Goal: Transaction & Acquisition: Purchase product/service

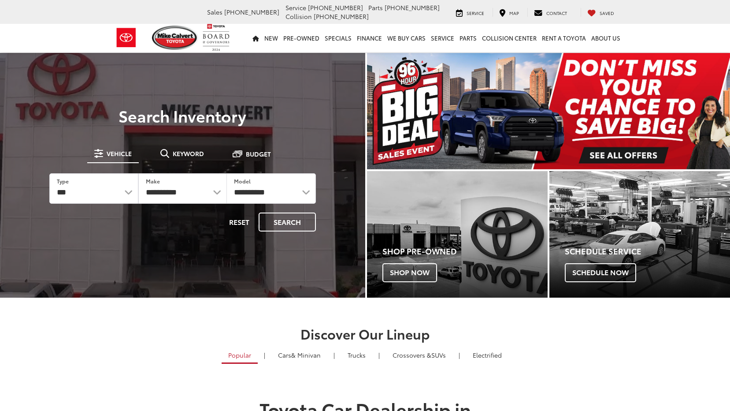
select select "******"
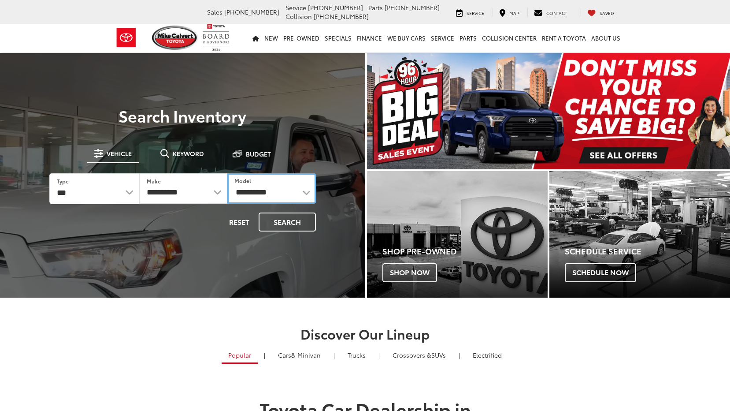
click at [307, 192] on select "**********" at bounding box center [271, 188] width 89 height 30
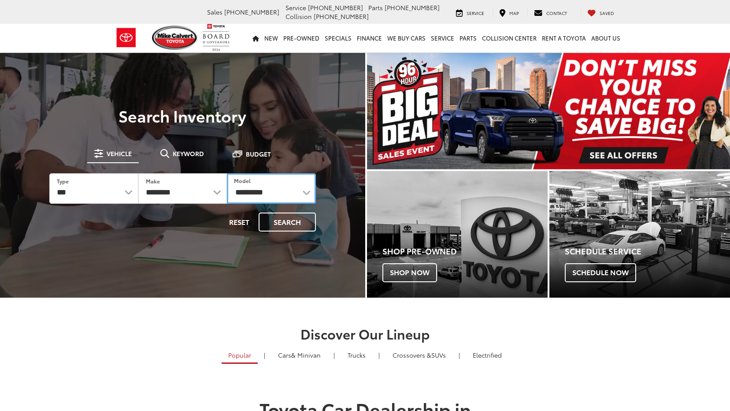
select select "******"
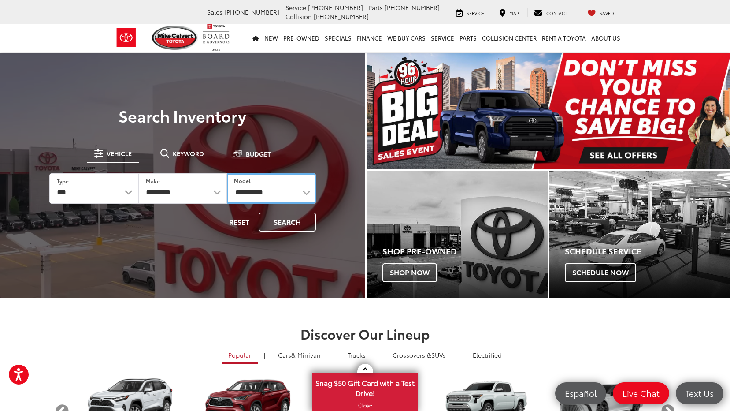
select select "****"
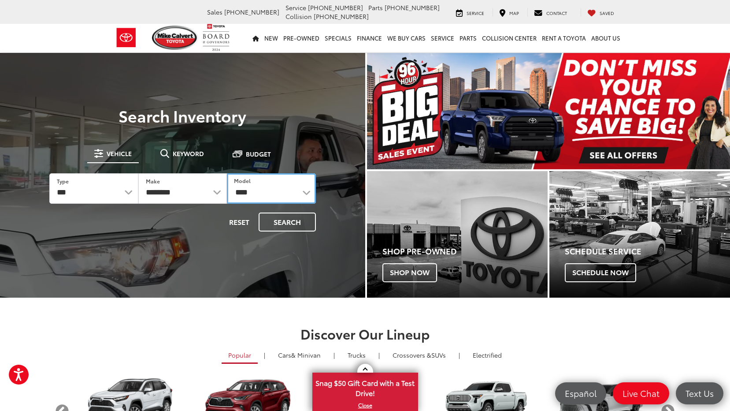
click at [227, 173] on select "**********" at bounding box center [271, 188] width 89 height 30
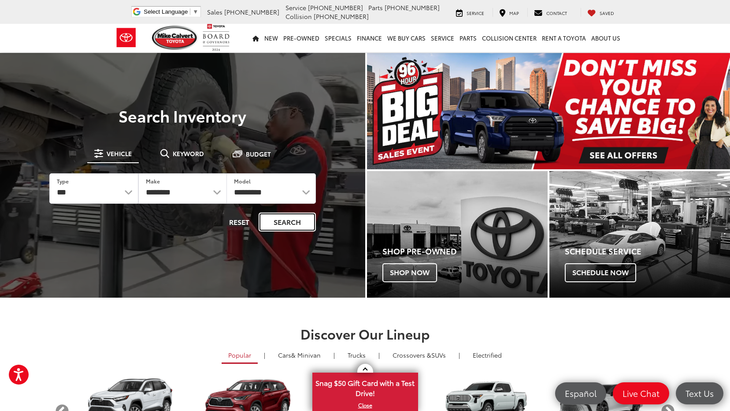
click at [283, 221] on button "Search" at bounding box center [287, 221] width 57 height 19
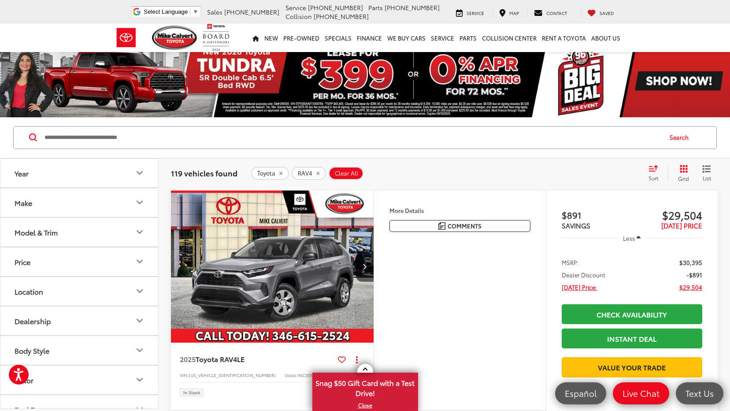
click at [139, 173] on icon "Year" at bounding box center [139, 172] width 5 height 3
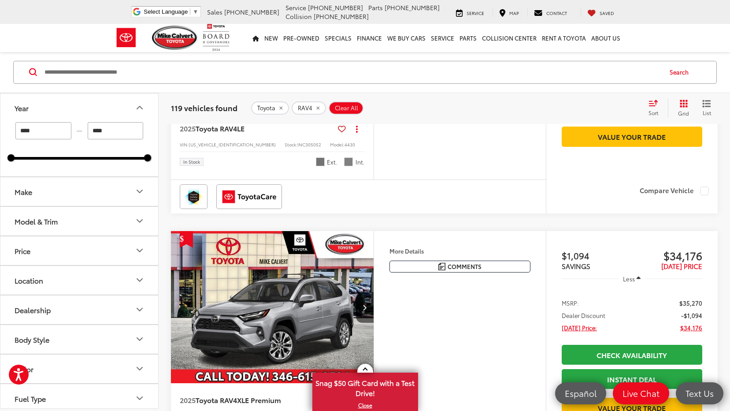
scroll to position [220, 0]
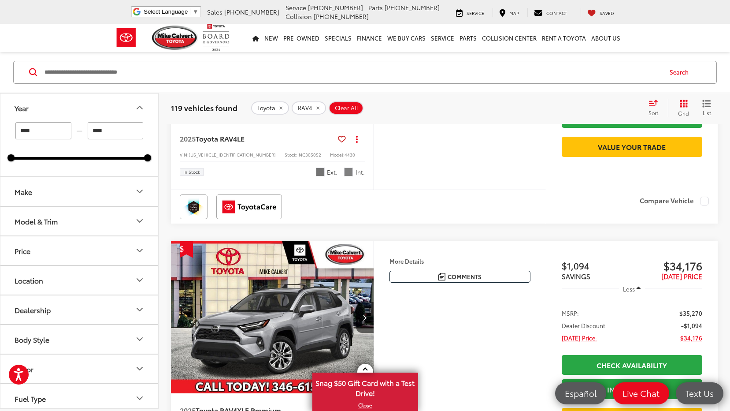
click at [140, 222] on icon "Model & Trim" at bounding box center [139, 221] width 11 height 11
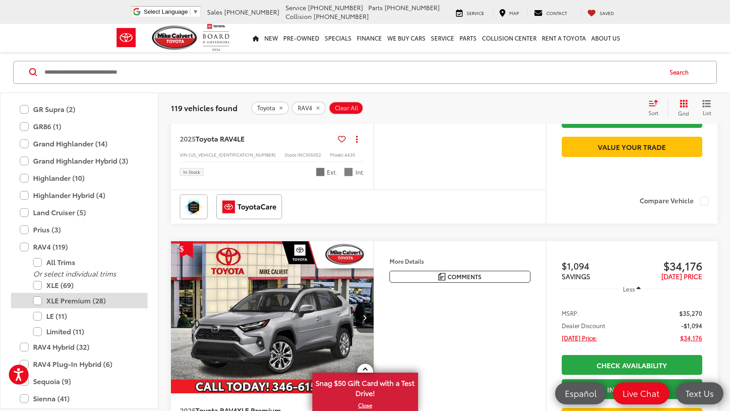
scroll to position [391, 0]
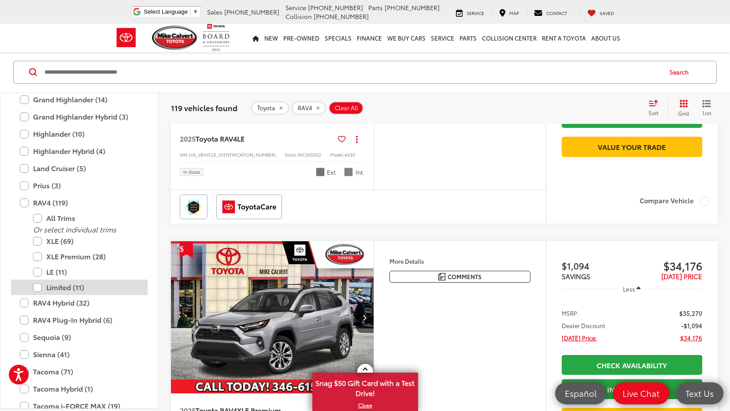
click at [39, 287] on label "Limited (11)" at bounding box center [86, 287] width 106 height 15
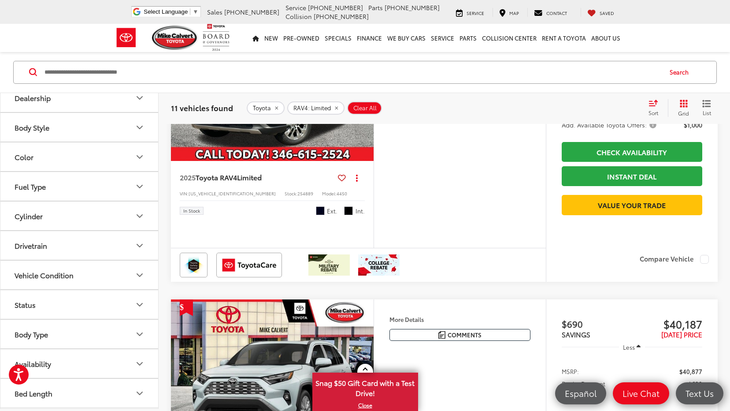
scroll to position [197, 0]
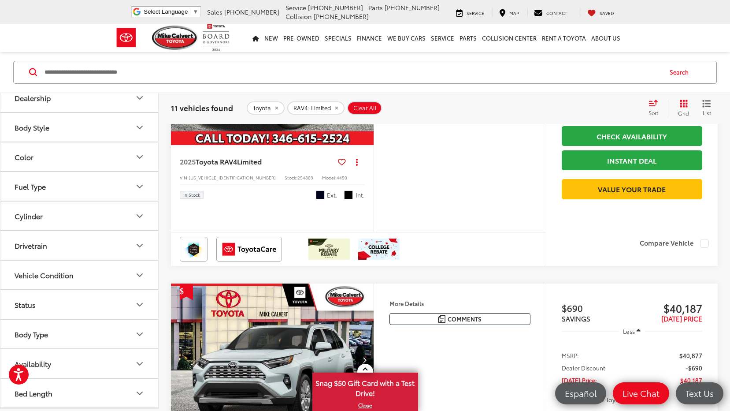
click at [139, 156] on icon "Color" at bounding box center [139, 157] width 11 height 11
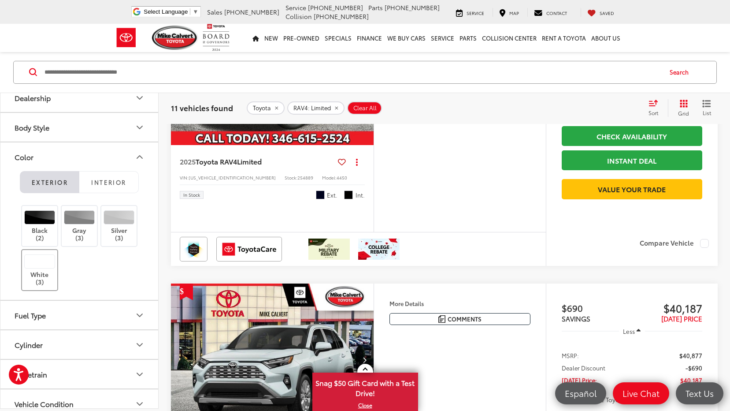
click at [42, 267] on div at bounding box center [39, 261] width 31 height 14
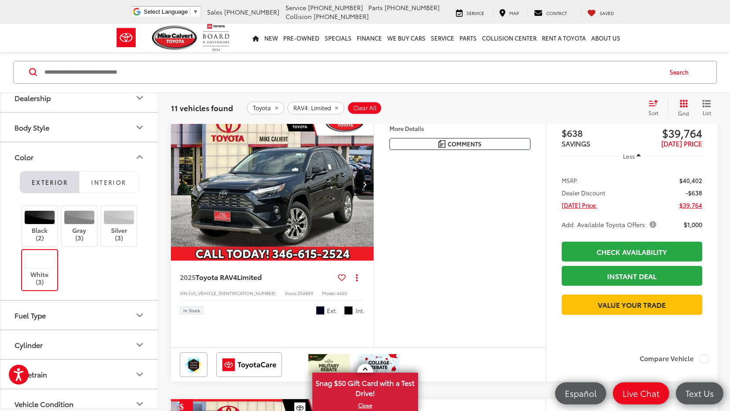
scroll to position [65, 0]
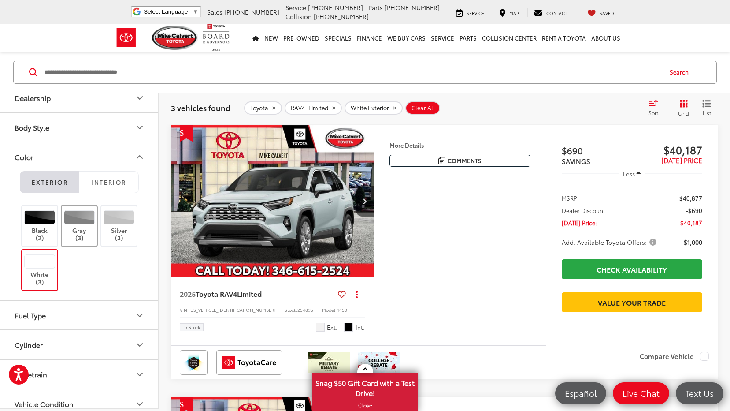
click at [78, 219] on div at bounding box center [79, 217] width 31 height 14
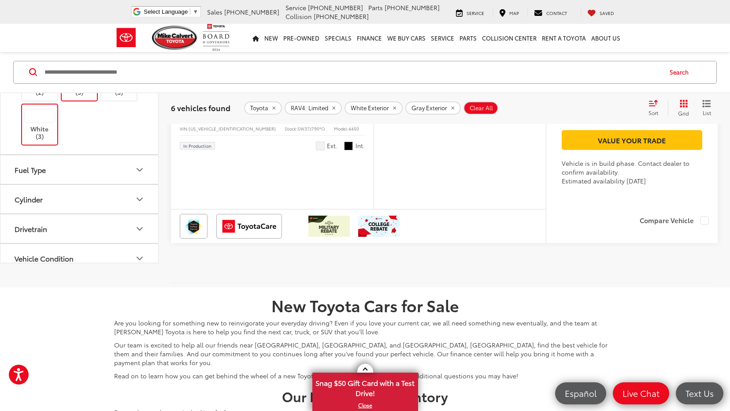
scroll to position [1783, 0]
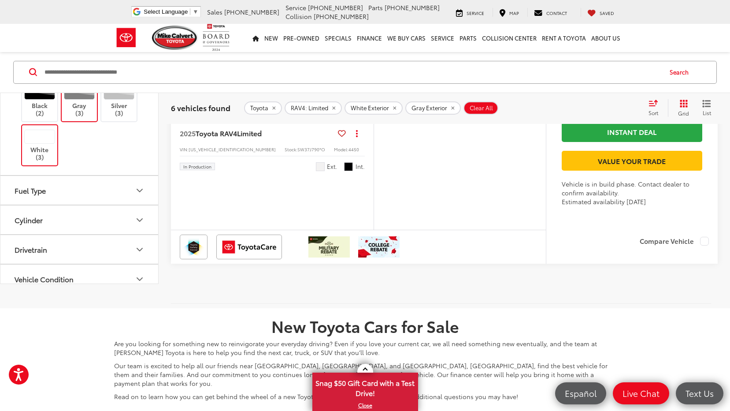
click at [267, 117] on img "2025 Toyota RAV4 Limited 0" at bounding box center [272, 40] width 204 height 153
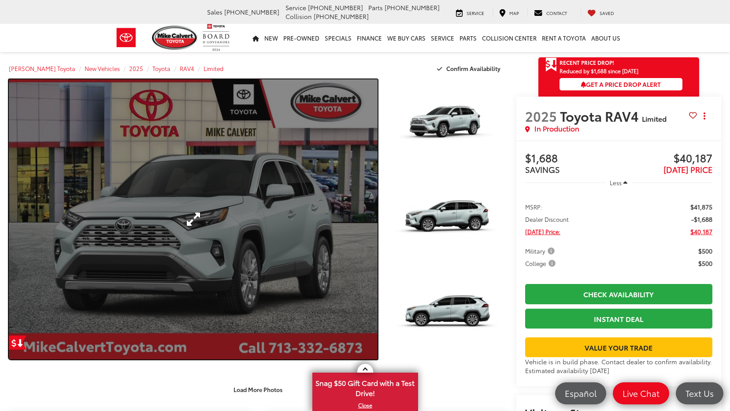
click at [191, 218] on link "Expand Photo 0" at bounding box center [193, 219] width 369 height 280
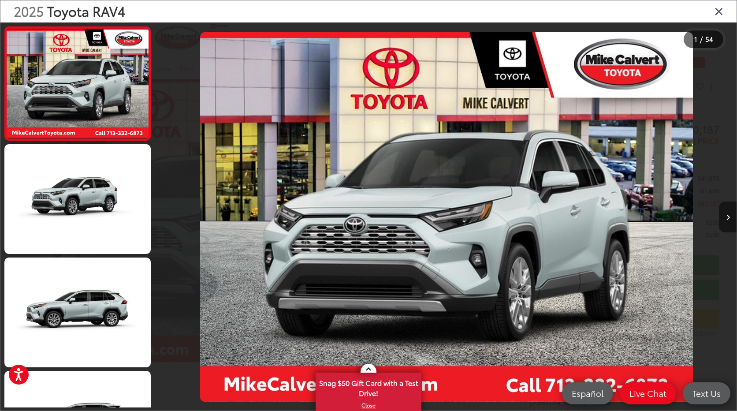
click at [728, 216] on icon "Next image" at bounding box center [728, 217] width 4 height 6
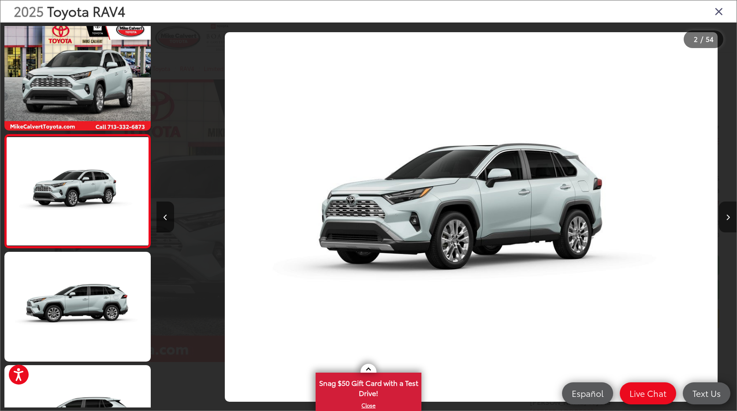
scroll to position [0, 580]
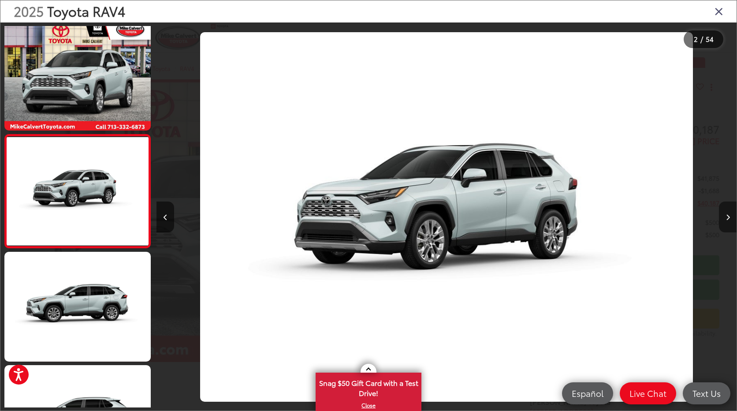
click at [728, 216] on icon "Next image" at bounding box center [728, 217] width 4 height 6
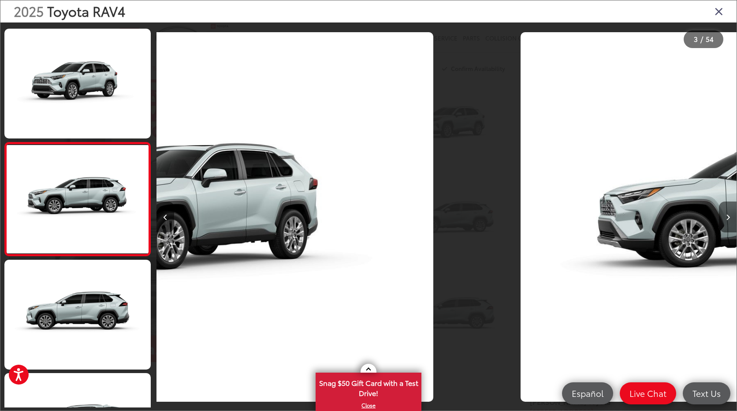
scroll to position [119, 0]
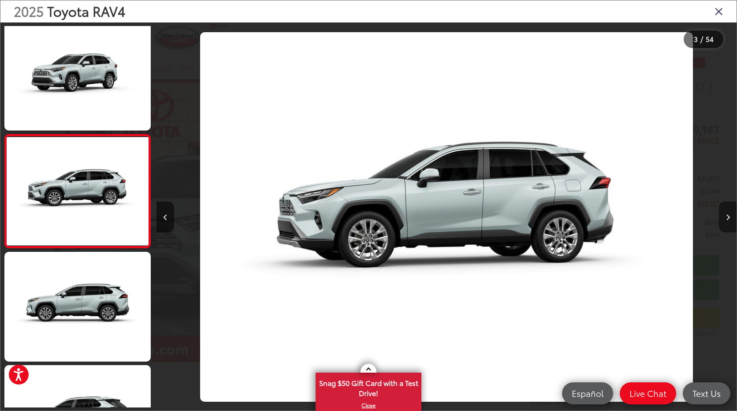
click at [728, 216] on icon "Next image" at bounding box center [728, 217] width 4 height 6
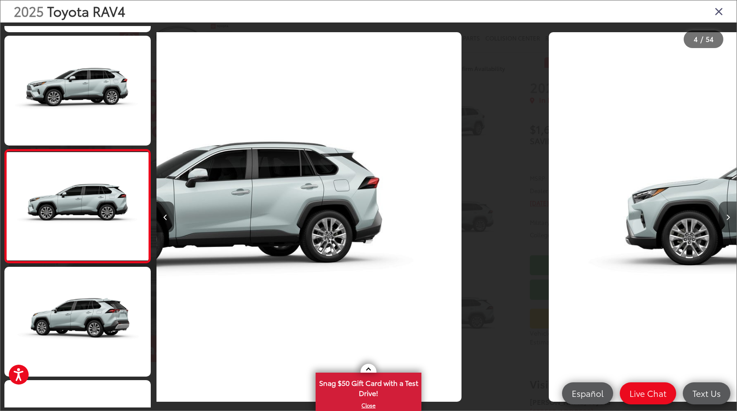
scroll to position [232, 0]
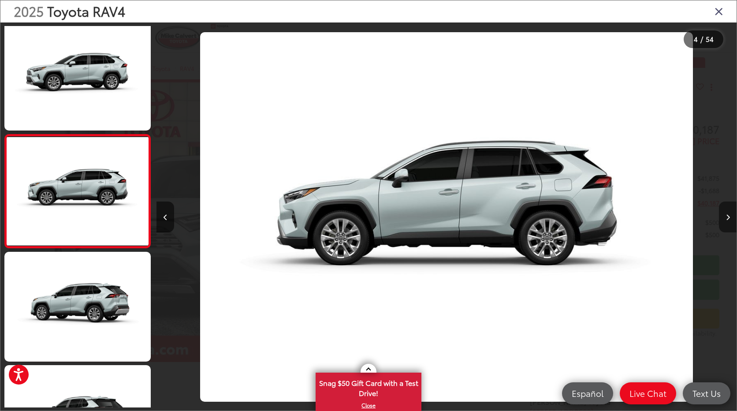
click at [728, 216] on icon "Next image" at bounding box center [728, 217] width 4 height 6
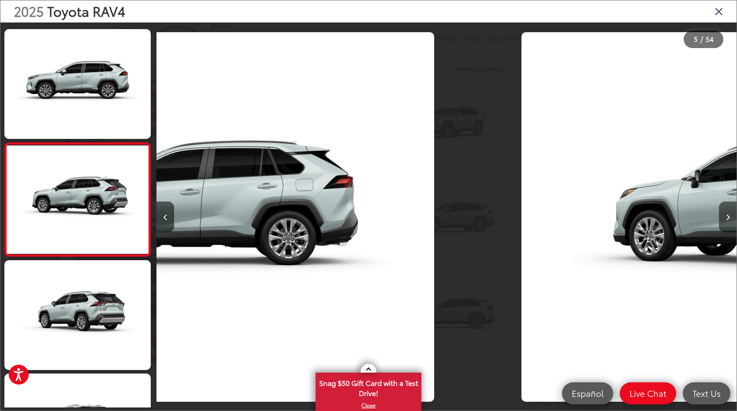
scroll to position [345, 0]
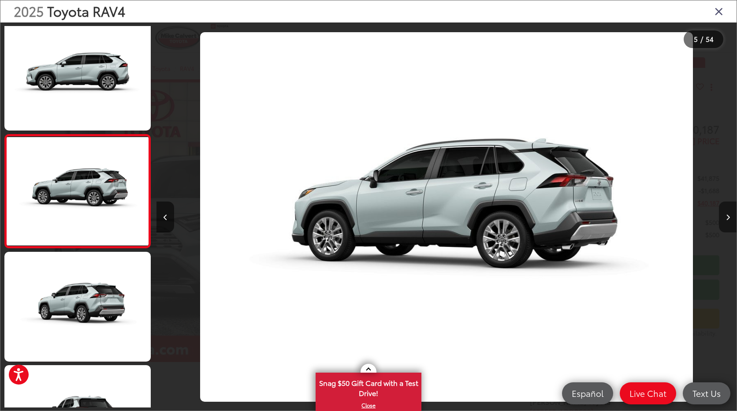
click at [728, 216] on icon "Next image" at bounding box center [728, 217] width 4 height 6
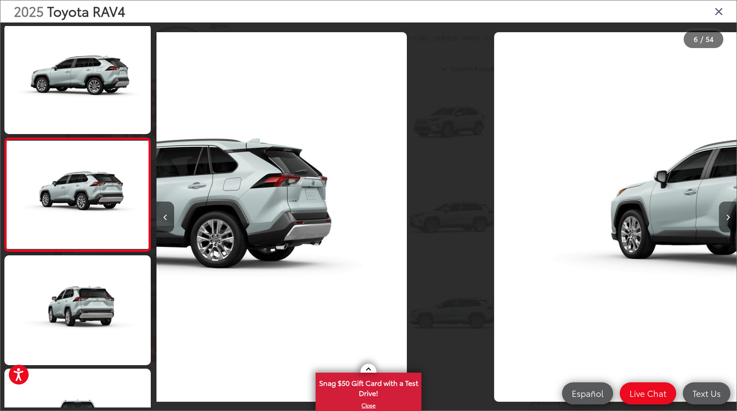
scroll to position [459, 0]
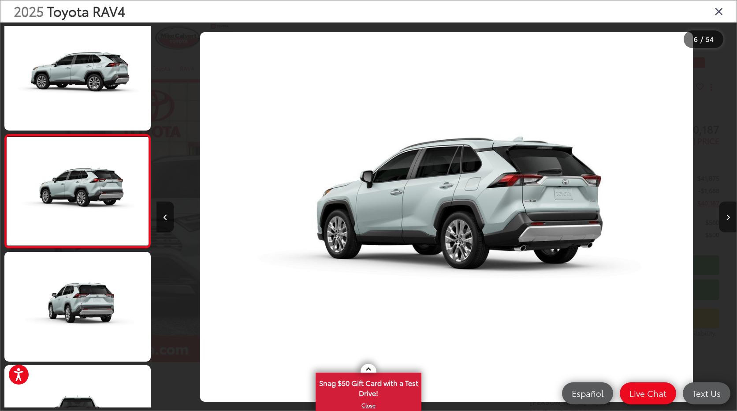
click at [728, 216] on icon "Next image" at bounding box center [728, 217] width 4 height 6
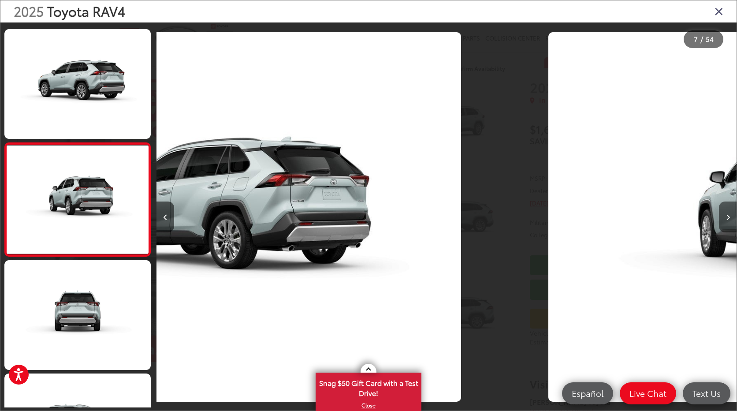
scroll to position [572, 0]
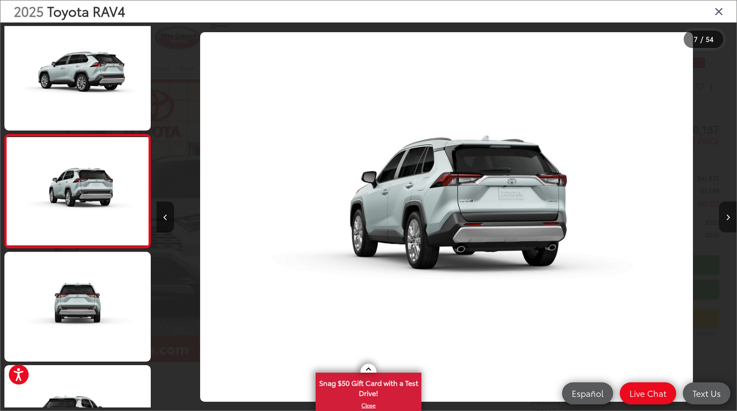
click at [728, 216] on icon "Next image" at bounding box center [728, 217] width 4 height 6
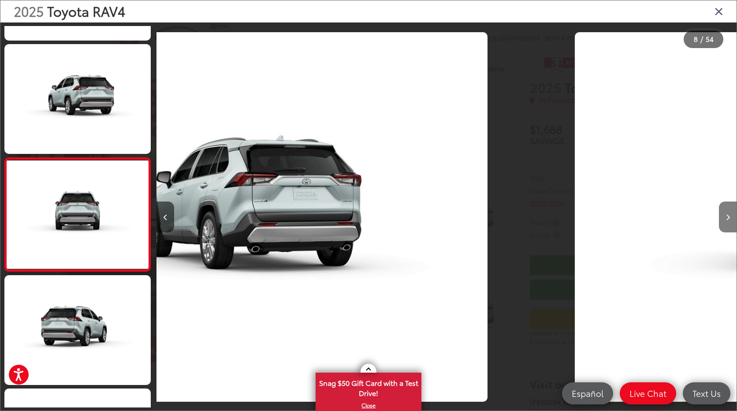
scroll to position [685, 0]
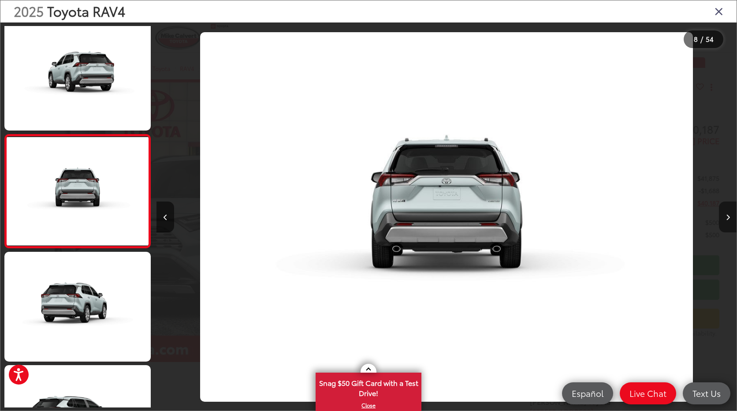
click at [728, 216] on icon "Next image" at bounding box center [728, 217] width 4 height 6
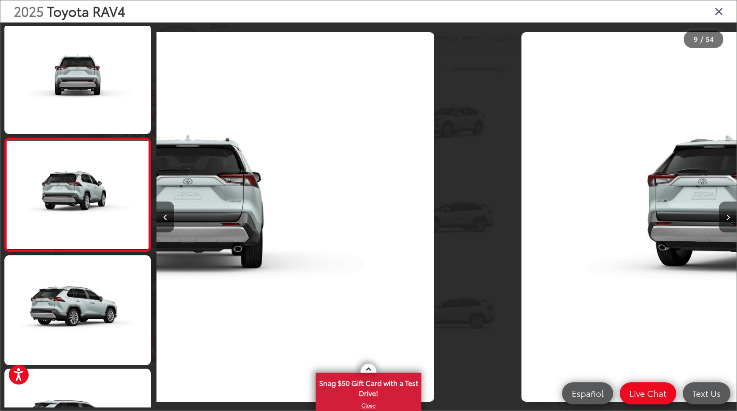
scroll to position [798, 0]
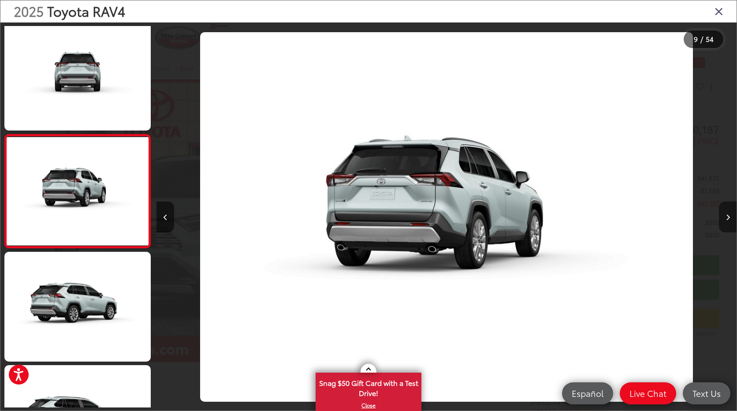
click at [728, 216] on icon "Next image" at bounding box center [728, 217] width 4 height 6
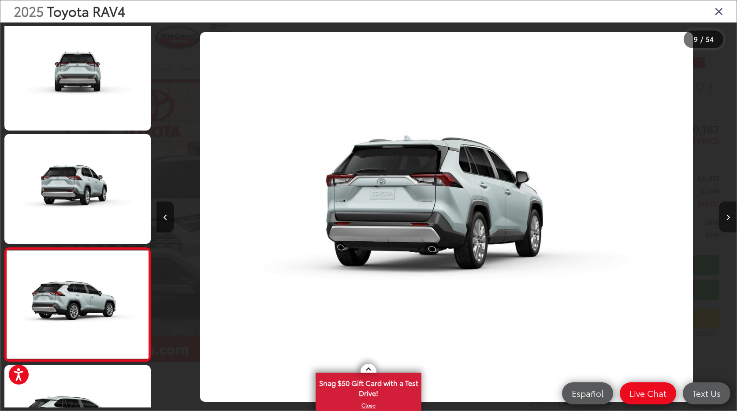
scroll to position [0, 0]
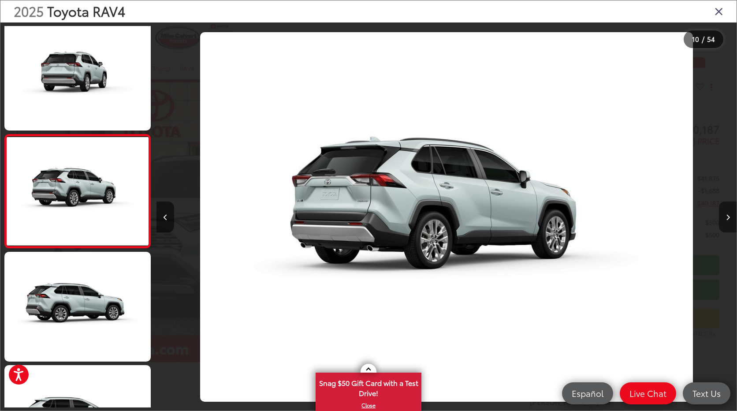
click at [728, 216] on icon "Next image" at bounding box center [728, 217] width 4 height 6
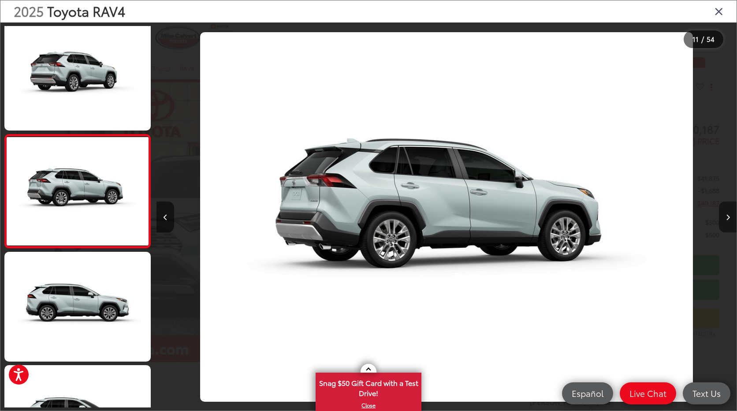
click at [728, 216] on icon "Next image" at bounding box center [728, 217] width 4 height 6
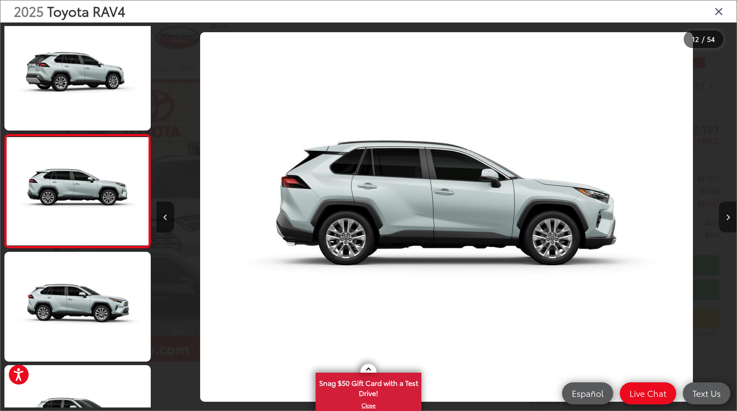
click at [728, 216] on icon "Next image" at bounding box center [728, 217] width 4 height 6
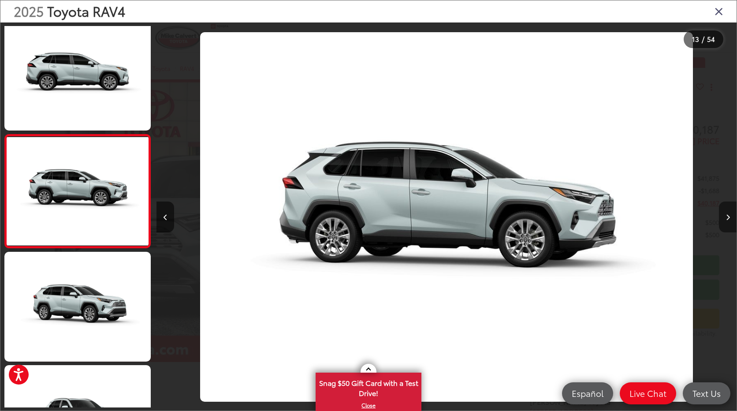
click at [728, 216] on icon "Next image" at bounding box center [728, 217] width 4 height 6
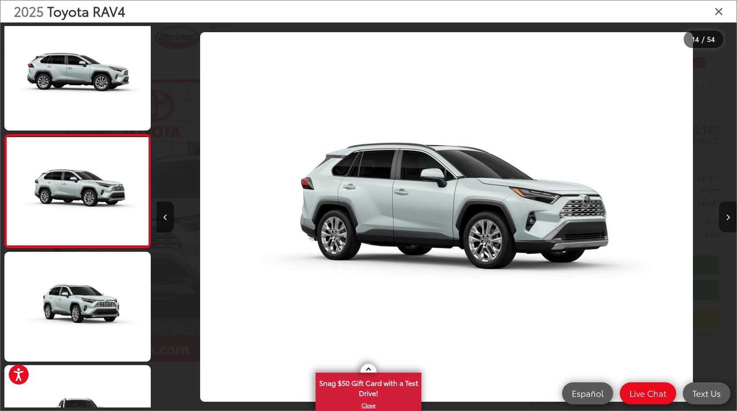
click at [728, 216] on icon "Next image" at bounding box center [728, 217] width 4 height 6
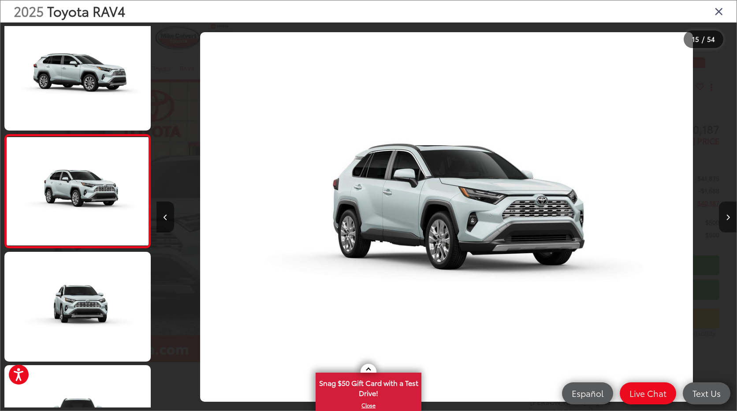
click at [728, 216] on icon "Next image" at bounding box center [728, 217] width 4 height 6
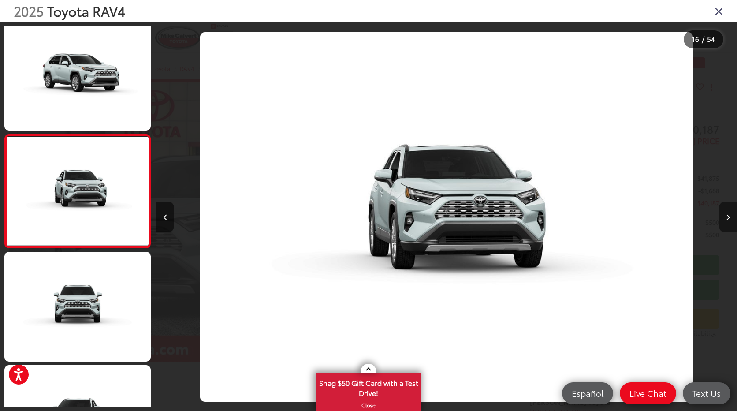
click at [728, 216] on icon "Next image" at bounding box center [728, 217] width 4 height 6
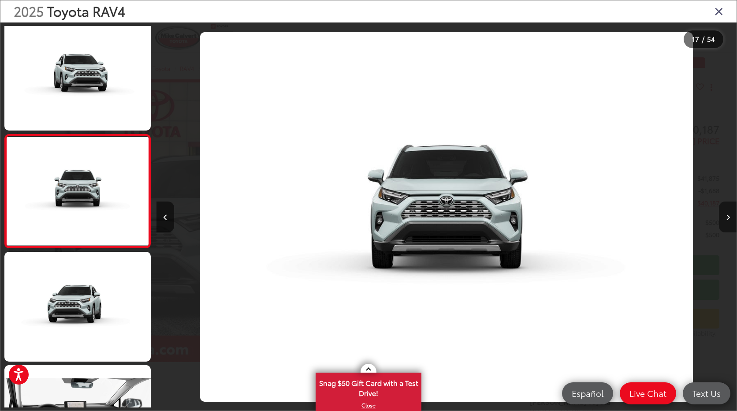
click at [728, 216] on icon "Next image" at bounding box center [728, 217] width 4 height 6
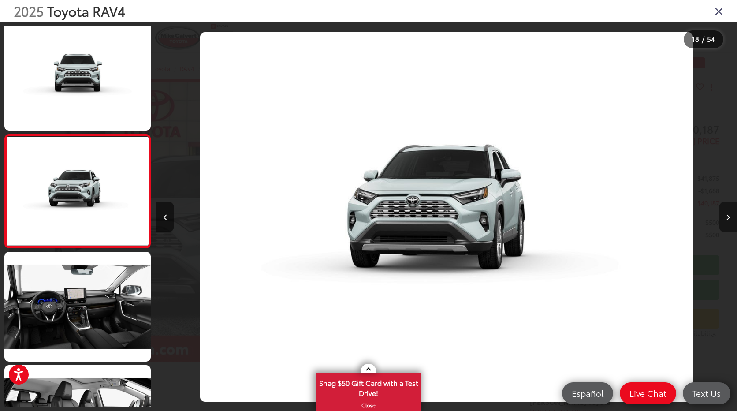
click at [728, 216] on icon "Next image" at bounding box center [728, 217] width 4 height 6
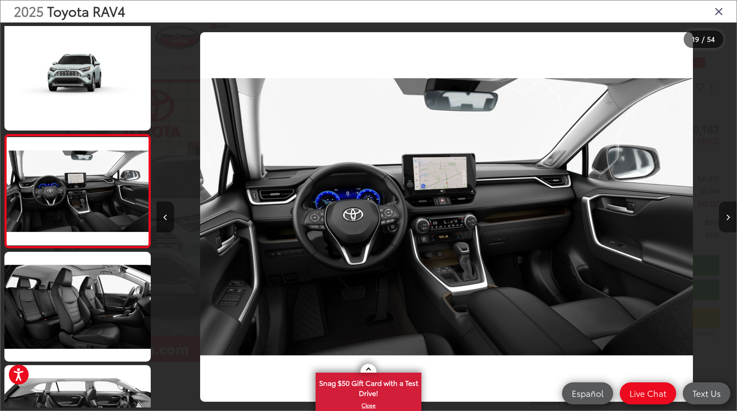
click at [728, 216] on icon "Next image" at bounding box center [728, 217] width 4 height 6
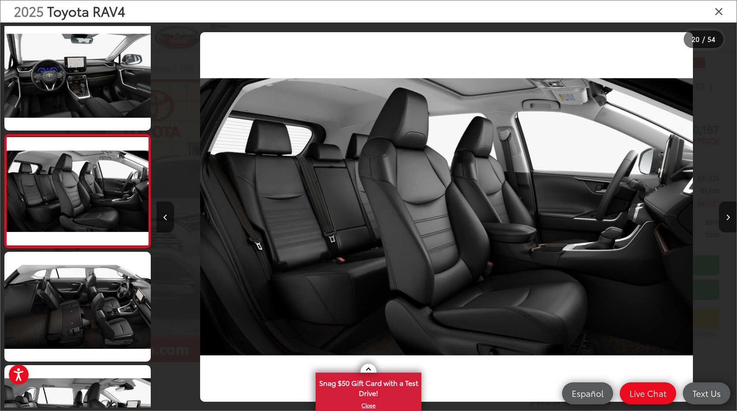
click at [718, 9] on icon "Close gallery" at bounding box center [718, 10] width 9 height 11
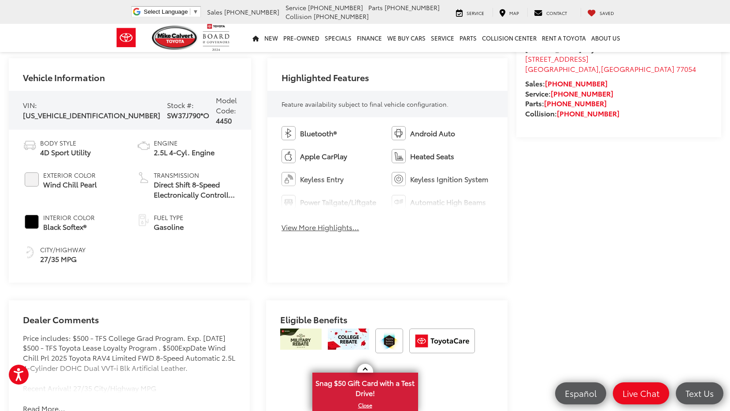
click at [319, 227] on button "View More Highlights..." at bounding box center [320, 227] width 78 height 10
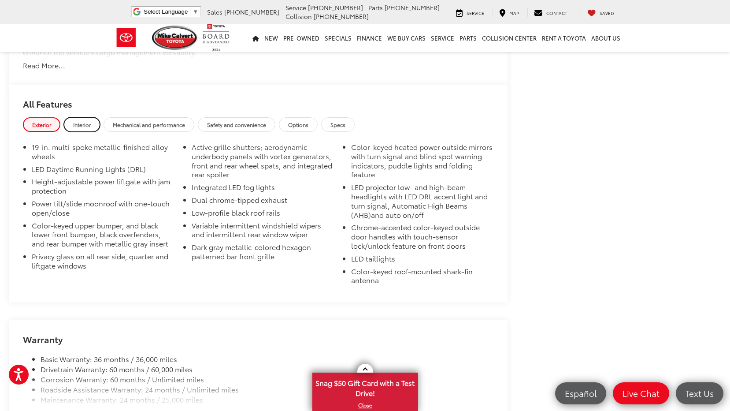
click at [83, 128] on span "Interior" at bounding box center [82, 124] width 18 height 7
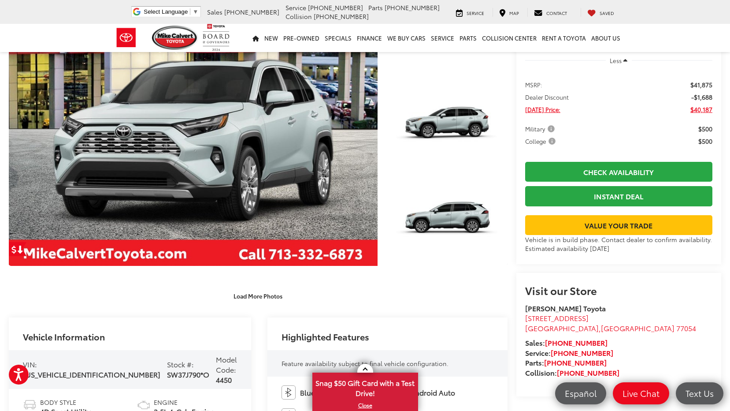
scroll to position [88, 0]
